Goal: Information Seeking & Learning: Learn about a topic

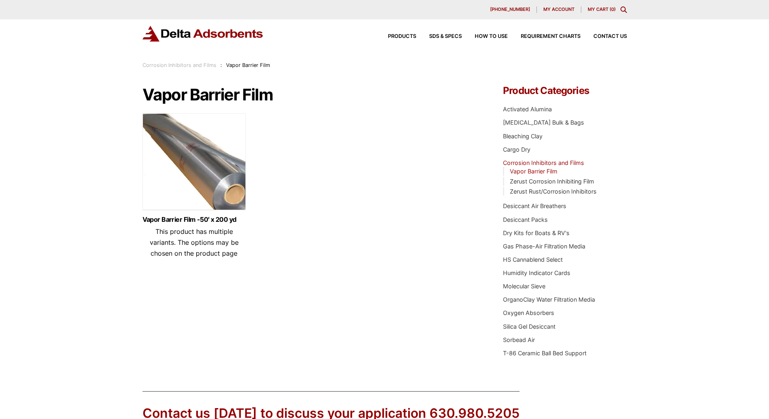
click at [193, 151] on img at bounding box center [193, 163] width 103 height 101
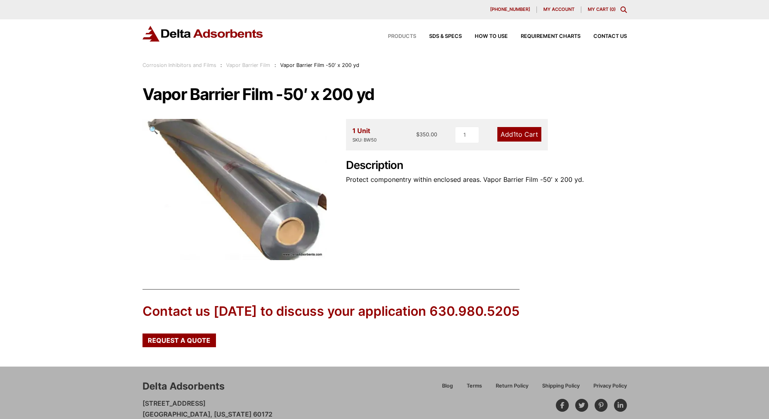
click at [412, 35] on span "Products" at bounding box center [402, 36] width 28 height 5
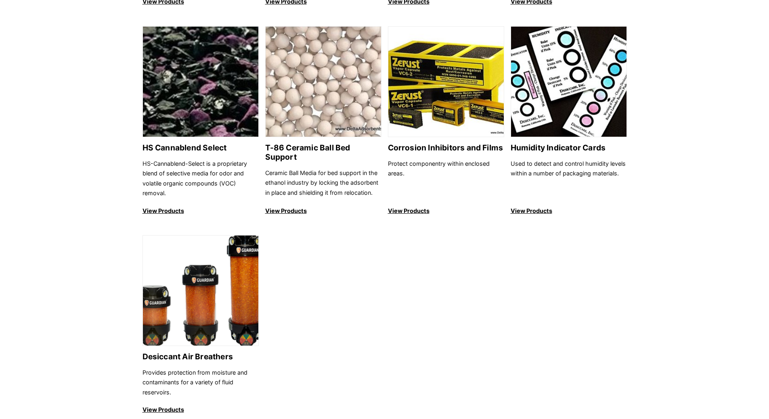
scroll to position [726, 0]
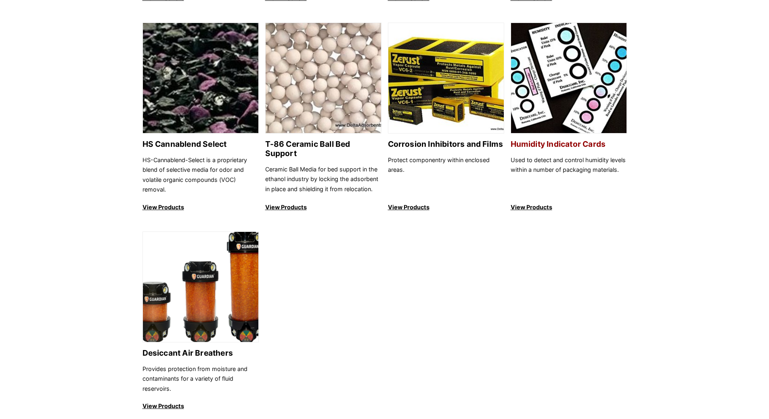
click at [573, 81] on img at bounding box center [568, 78] width 115 height 111
click at [226, 308] on img at bounding box center [200, 287] width 115 height 111
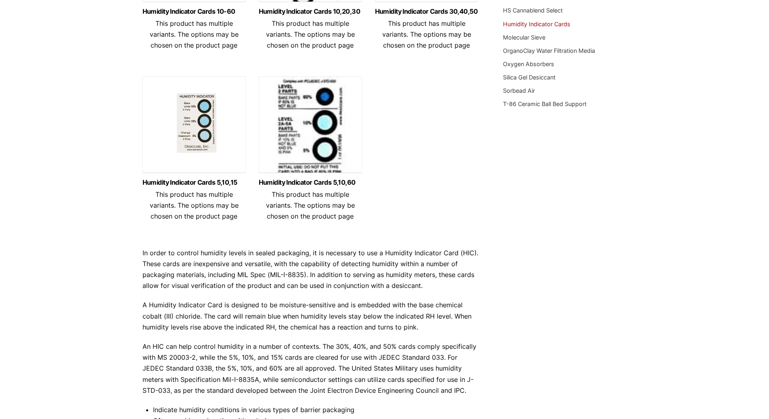
scroll to position [81, 0]
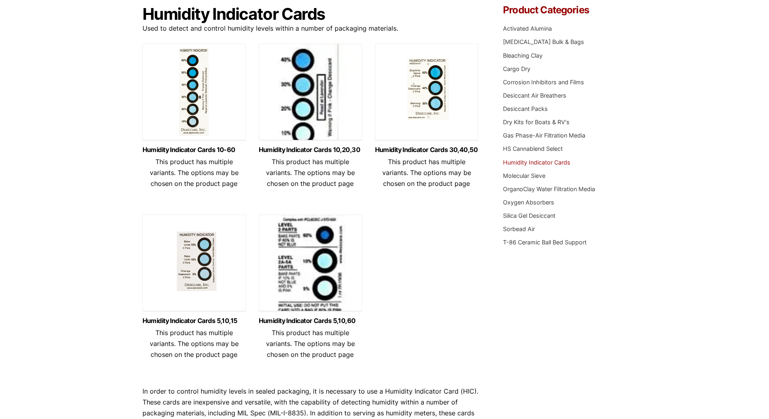
click at [206, 264] on img at bounding box center [193, 265] width 103 height 101
click at [185, 82] on img at bounding box center [193, 94] width 103 height 101
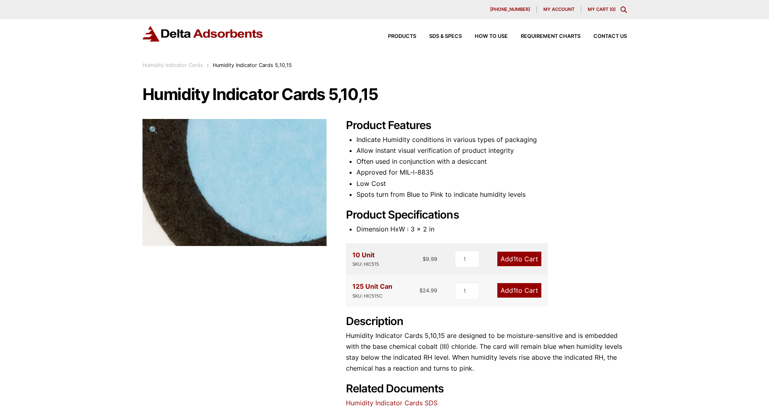
click at [245, 178] on img at bounding box center [62, 267] width 3276 height 2267
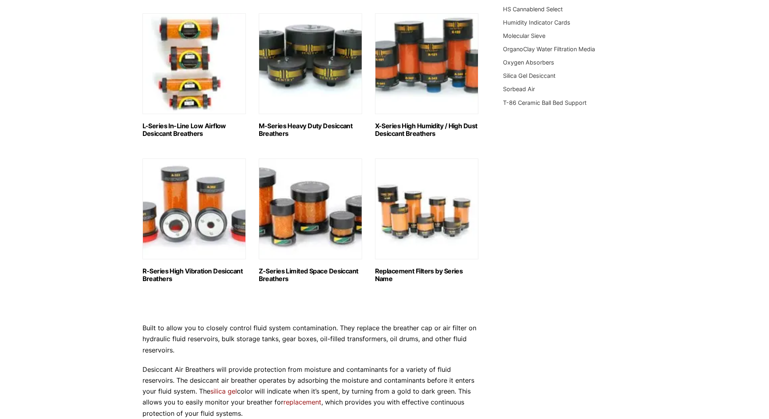
scroll to position [404, 0]
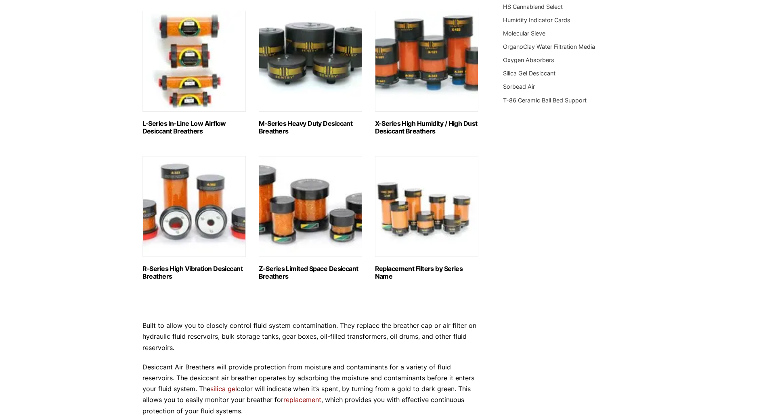
click at [198, 270] on h2 "R-Series High Vibration Desiccant Breathers (6)" at bounding box center [193, 272] width 103 height 15
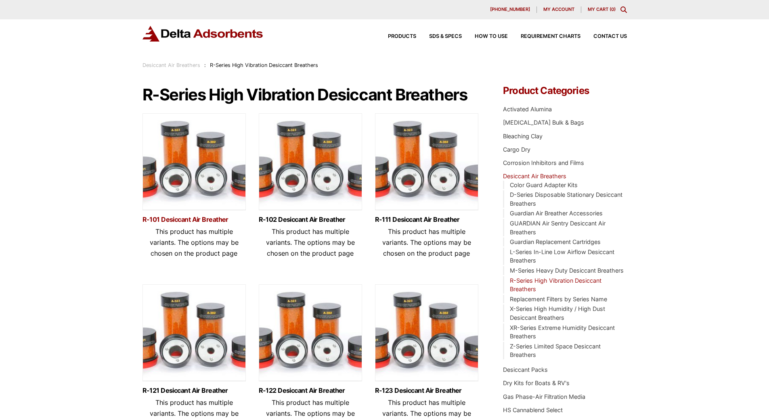
click at [186, 220] on link "R-101 Desiccant Air Breather" at bounding box center [193, 219] width 103 height 7
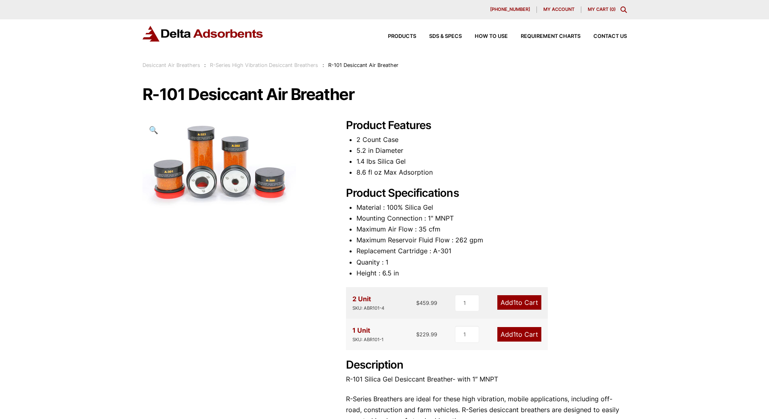
click at [235, 159] on img at bounding box center [218, 166] width 153 height 95
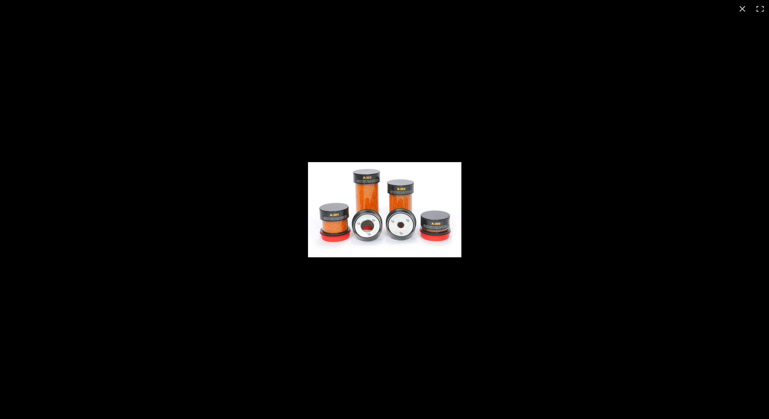
click at [410, 207] on img at bounding box center [384, 209] width 153 height 95
